Goal: Task Accomplishment & Management: Manage account settings

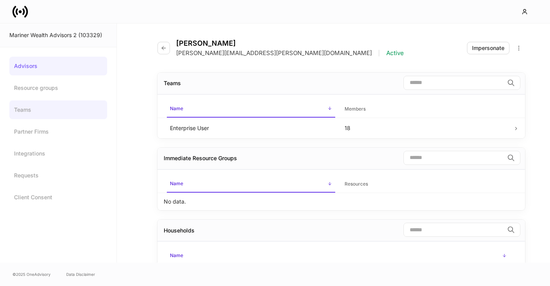
click at [39, 113] on link "Teams" at bounding box center [58, 109] width 98 height 19
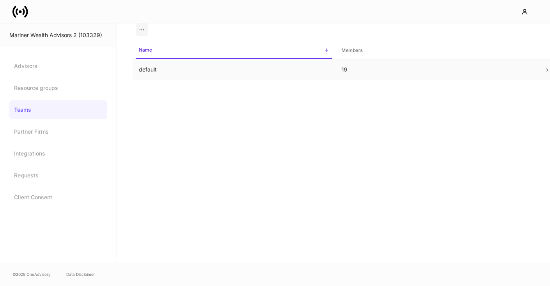
click at [162, 76] on td "default" at bounding box center [234, 69] width 203 height 21
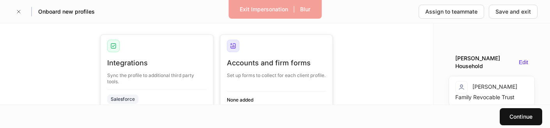
scroll to position [10, 0]
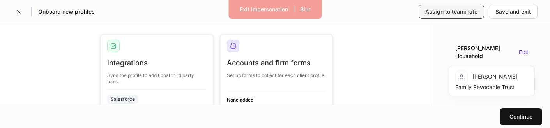
click at [462, 15] on div "Assign to teammate" at bounding box center [452, 12] width 52 height 8
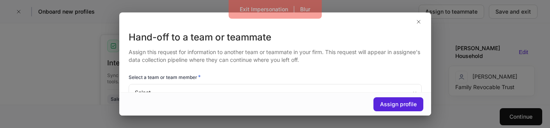
click at [286, 86] on body "Exit Impersonation | Blur Onboard new profiles Assign to teammate Save and exit…" at bounding box center [275, 64] width 550 height 128
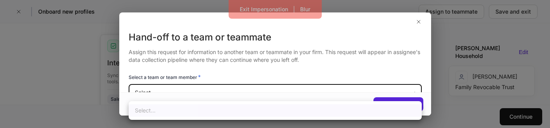
click at [286, 86] on div at bounding box center [275, 64] width 550 height 128
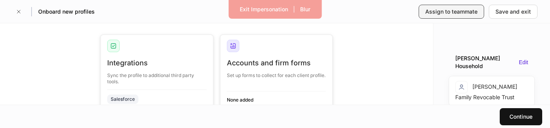
click at [454, 11] on div "Assign to teammate" at bounding box center [452, 12] width 52 height 8
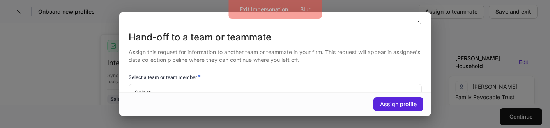
click at [330, 89] on body "Exit Impersonation | Blur Onboard new profiles Assign to teammate Save and exit…" at bounding box center [275, 64] width 550 height 128
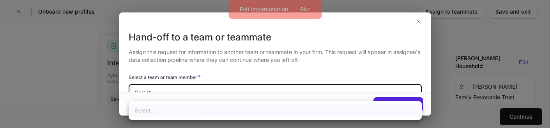
click at [330, 89] on div at bounding box center [275, 64] width 550 height 128
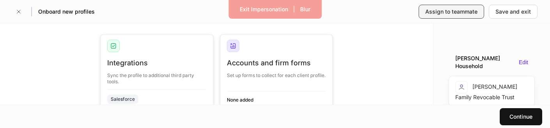
click at [440, 15] on div "Assign to teammate" at bounding box center [452, 12] width 52 height 8
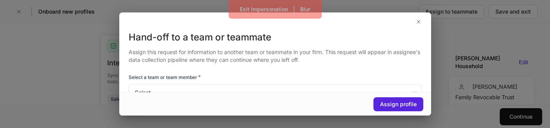
click at [300, 92] on body "Exit Impersonation | Blur Onboard new profiles Assign to teammate Save and exit…" at bounding box center [275, 64] width 550 height 128
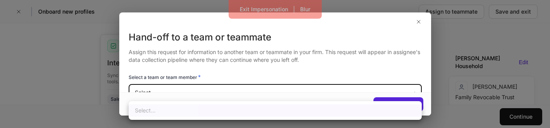
click at [300, 92] on div at bounding box center [275, 64] width 550 height 128
